Goal: Transaction & Acquisition: Purchase product/service

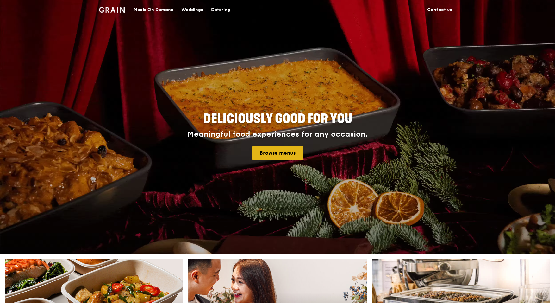
click at [288, 154] on link "Browse menus" at bounding box center [278, 152] width 52 height 13
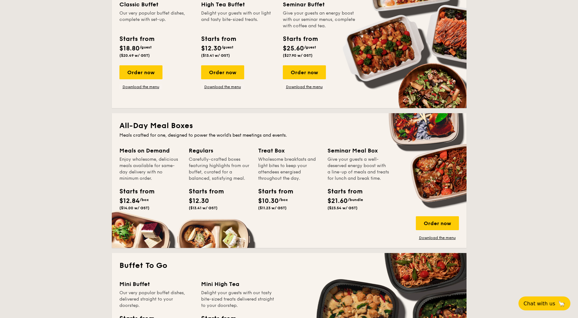
scroll to position [326, 0]
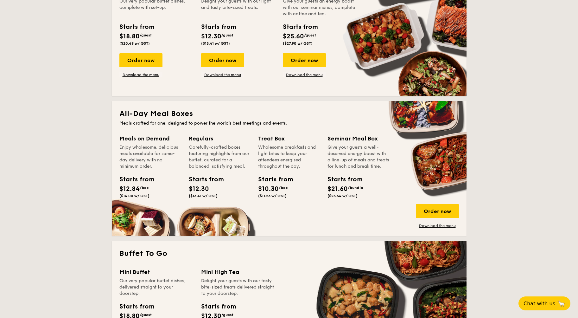
drag, startPoint x: 339, startPoint y: 198, endPoint x: 331, endPoint y: 196, distance: 8.4
click at [331, 196] on div "Starts from $21.60 /bundle ($23.54 w/ GST)" at bounding box center [358, 187] width 67 height 26
click at [367, 199] on div "Starts from $21.60 /bundle ($23.54 w/ GST)" at bounding box center [358, 187] width 67 height 26
drag, startPoint x: 361, startPoint y: 202, endPoint x: 316, endPoint y: 199, distance: 45.6
click at [316, 199] on div "Meals on Demand Enjoy wholesome, delicious meals available for same-day deliver…" at bounding box center [288, 181] width 339 height 94
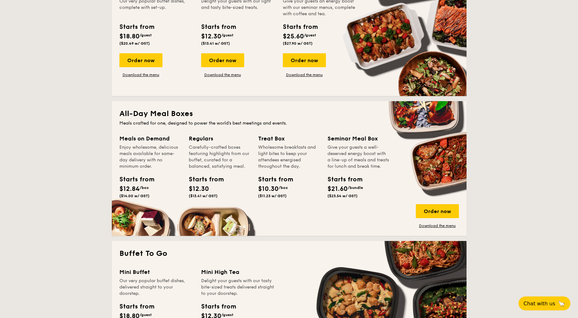
click at [379, 200] on div "Starts from $21.60 /bundle ($23.54 w/ GST)" at bounding box center [358, 187] width 67 height 26
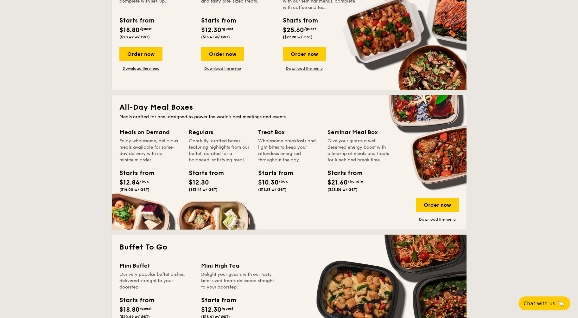
scroll to position [331, 0]
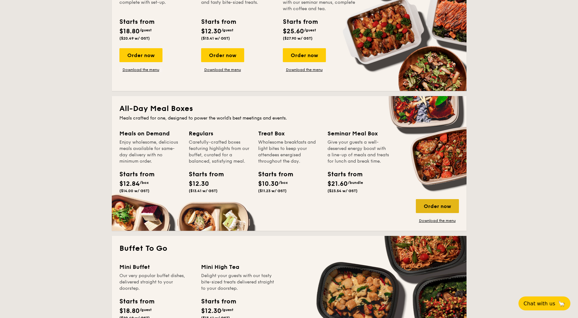
click at [442, 208] on div "Order now" at bounding box center [437, 206] width 43 height 14
click at [437, 205] on div "Order now" at bounding box center [437, 206] width 43 height 14
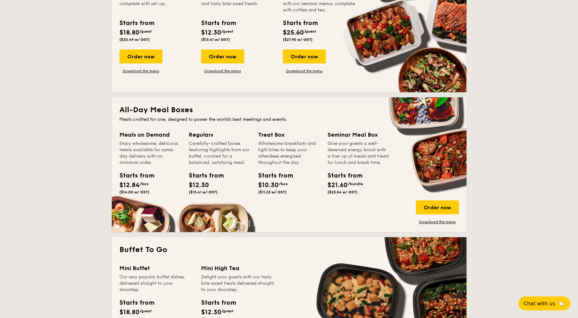
scroll to position [326, 0]
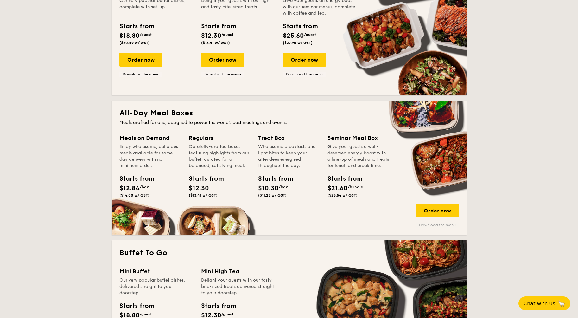
click at [449, 225] on link "Download the menu" at bounding box center [437, 224] width 43 height 5
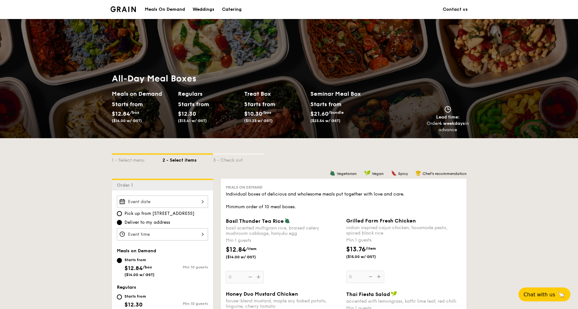
click at [126, 10] on img at bounding box center [123, 9] width 26 height 6
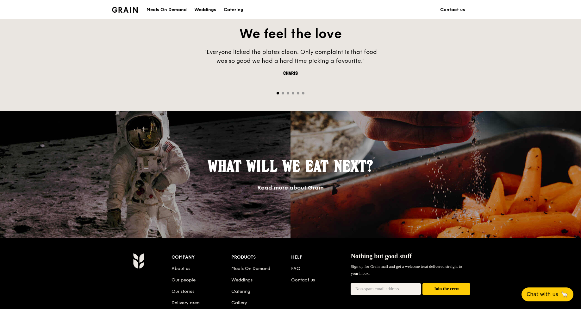
scroll to position [512, 0]
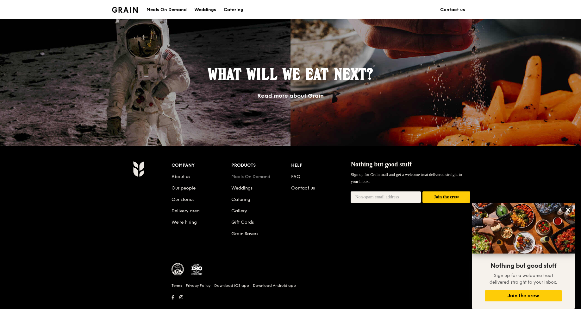
click at [248, 176] on link "Meals On Demand" at bounding box center [250, 176] width 39 height 5
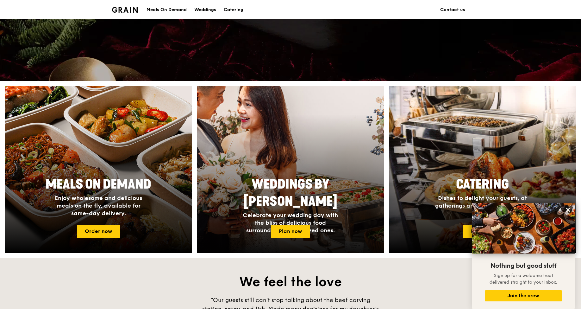
scroll to position [231, 0]
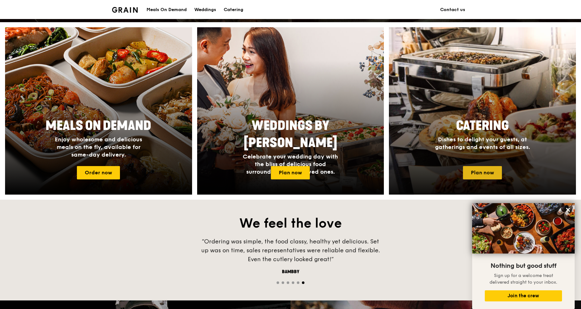
click at [477, 172] on link "Plan now" at bounding box center [482, 172] width 39 height 13
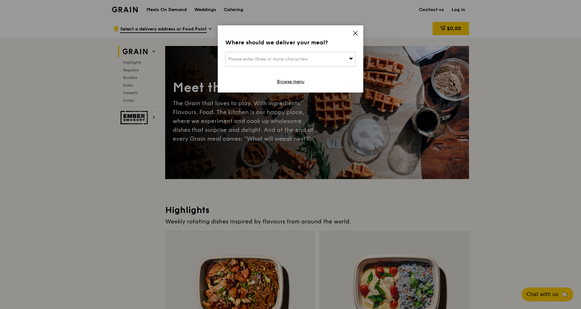
click at [348, 60] on div "Please enter three or more characters" at bounding box center [290, 59] width 130 height 15
click at [353, 34] on icon at bounding box center [356, 33] width 6 height 6
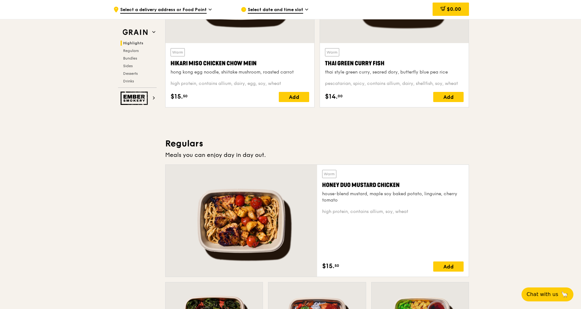
scroll to position [431, 0]
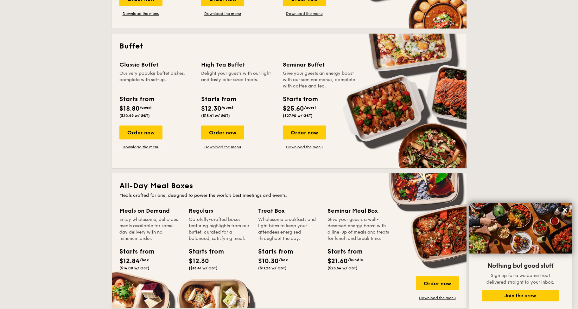
scroll to position [315, 0]
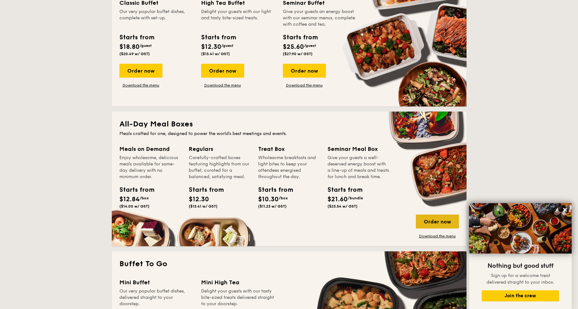
click at [445, 222] on div "Order now" at bounding box center [437, 221] width 43 height 14
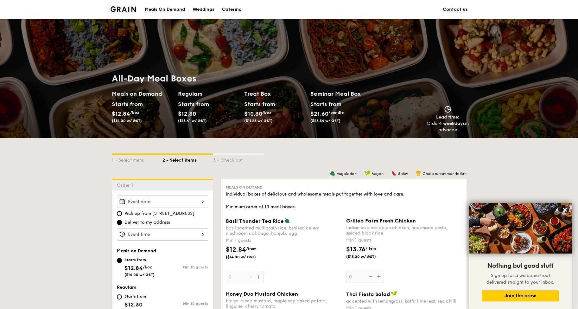
click at [173, 232] on div at bounding box center [162, 234] width 91 height 12
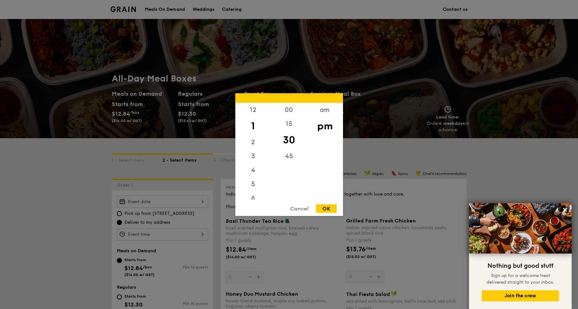
click at [301, 209] on div "Cancel" at bounding box center [299, 208] width 31 height 9
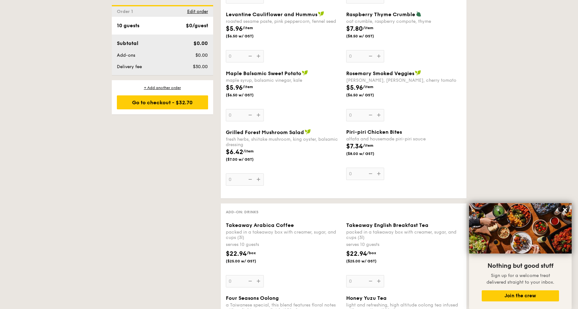
scroll to position [782, 0]
